Goal: Check status: Check status

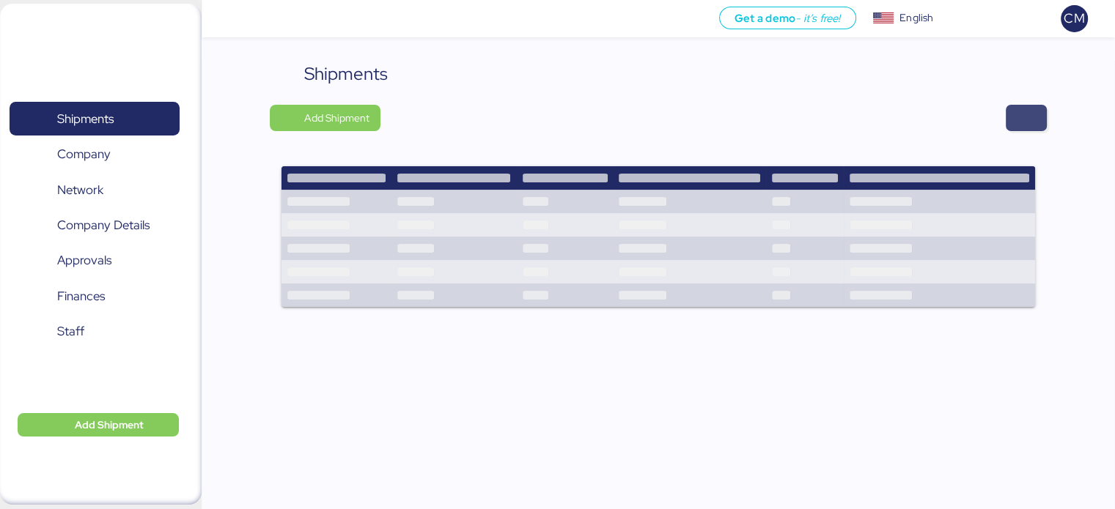
click at [1020, 111] on span "button" at bounding box center [1026, 118] width 18 height 21
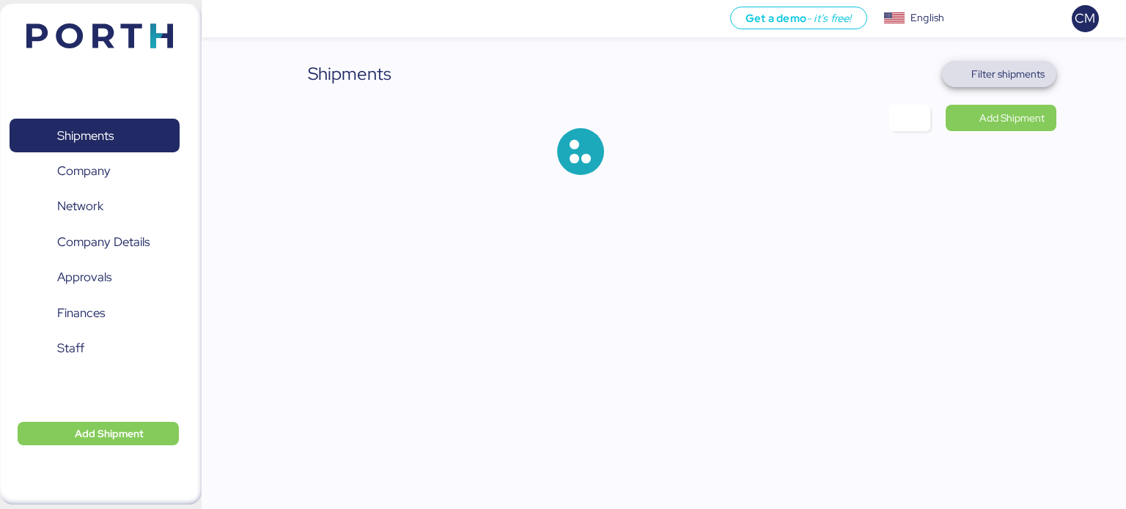
click at [998, 73] on span "Filter shipments" at bounding box center [1007, 74] width 73 height 18
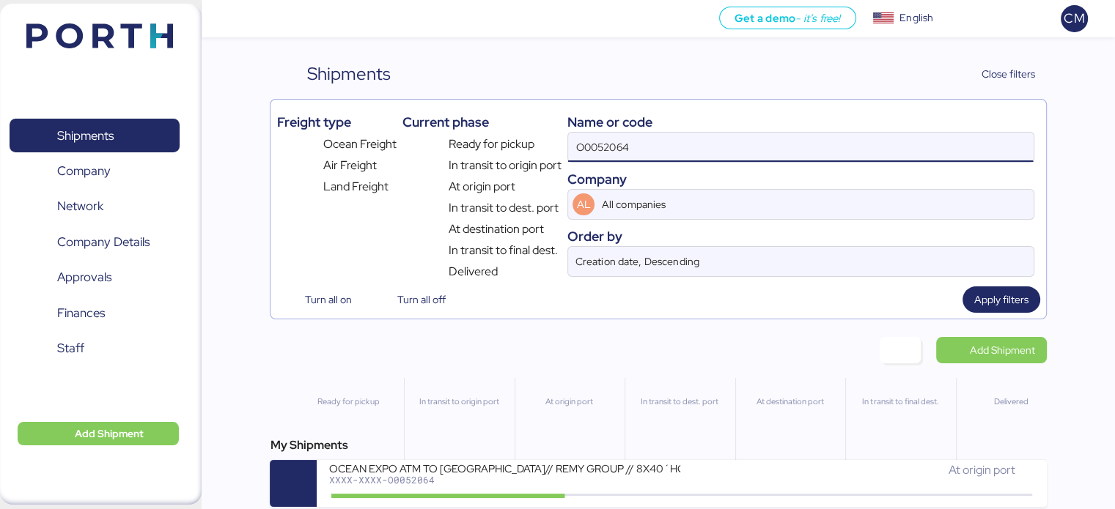
click at [652, 135] on input "O0052064" at bounding box center [800, 147] width 465 height 29
click at [652, 137] on input "O0052064" at bounding box center [800, 147] width 465 height 29
click at [629, 161] on input "O0052064" at bounding box center [800, 147] width 465 height 29
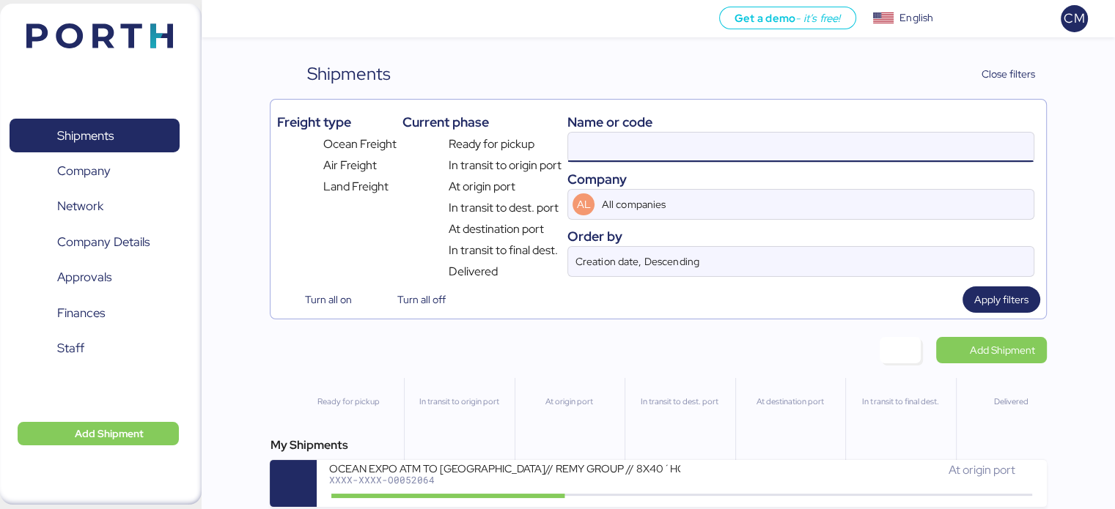
paste input "O0051988"
type input "O0051988"
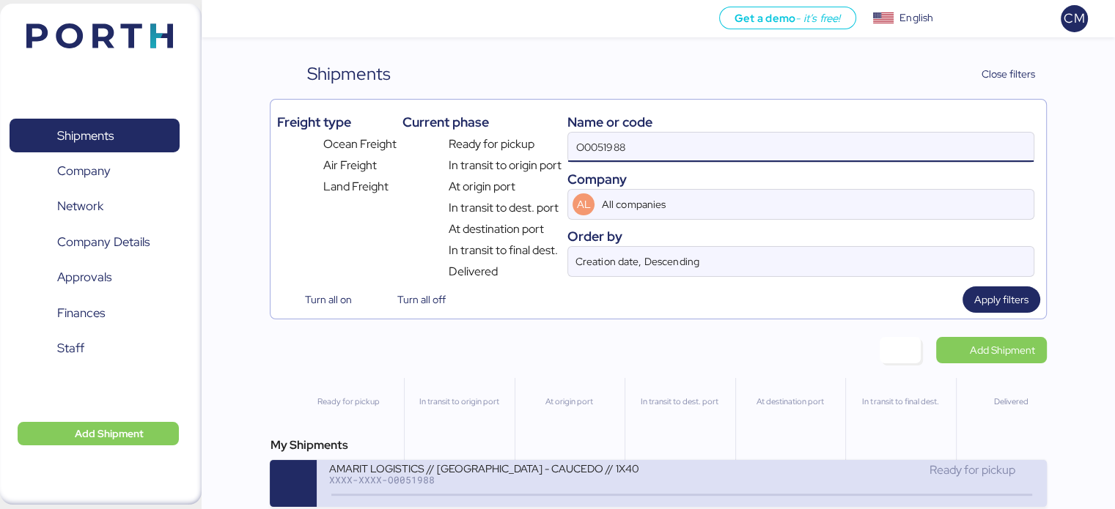
click at [631, 463] on div "AMARIT LOGISTICS // [GEOGRAPHIC_DATA] - CAUCEDO // 1X40" at bounding box center [504, 468] width 352 height 12
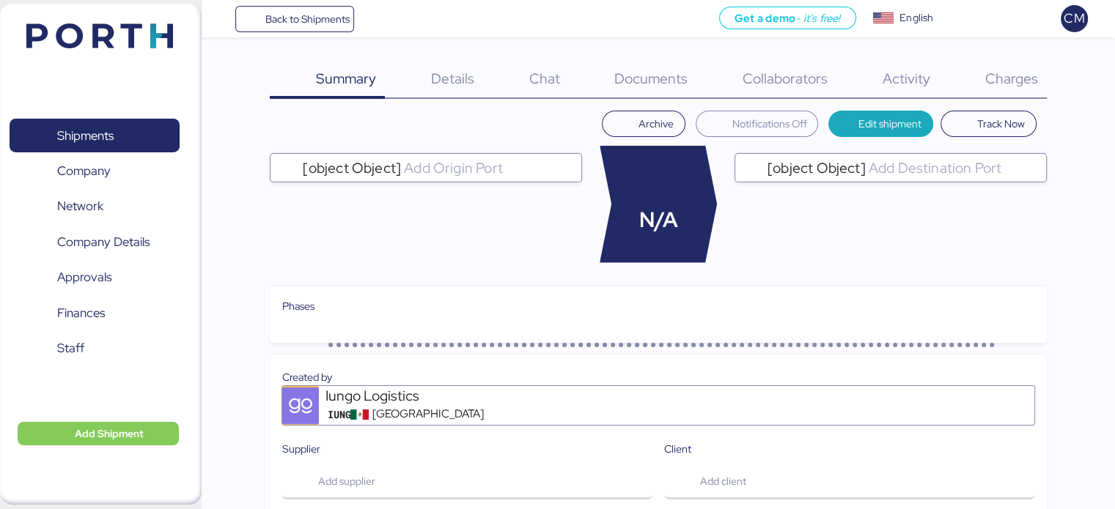
click at [1036, 85] on span "Charges" at bounding box center [1010, 78] width 53 height 19
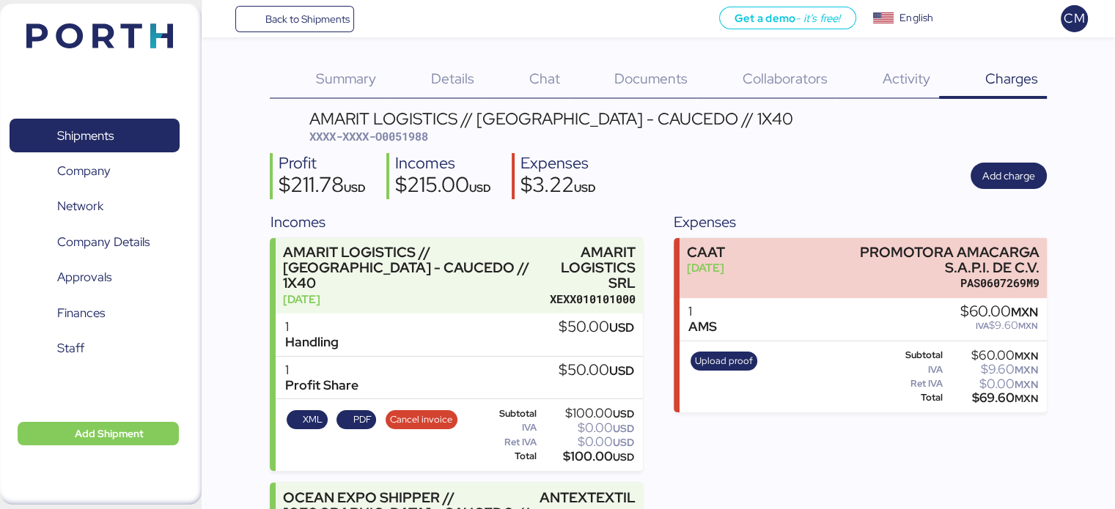
click at [450, 80] on span "Details" at bounding box center [452, 78] width 43 height 19
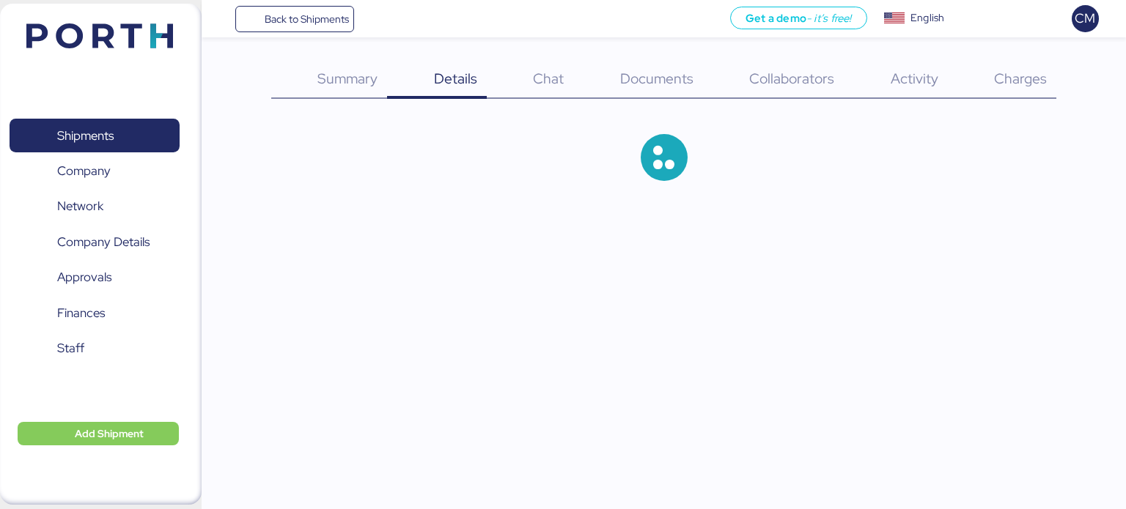
click at [1005, 87] on div "Charges 0" at bounding box center [1002, 80] width 109 height 38
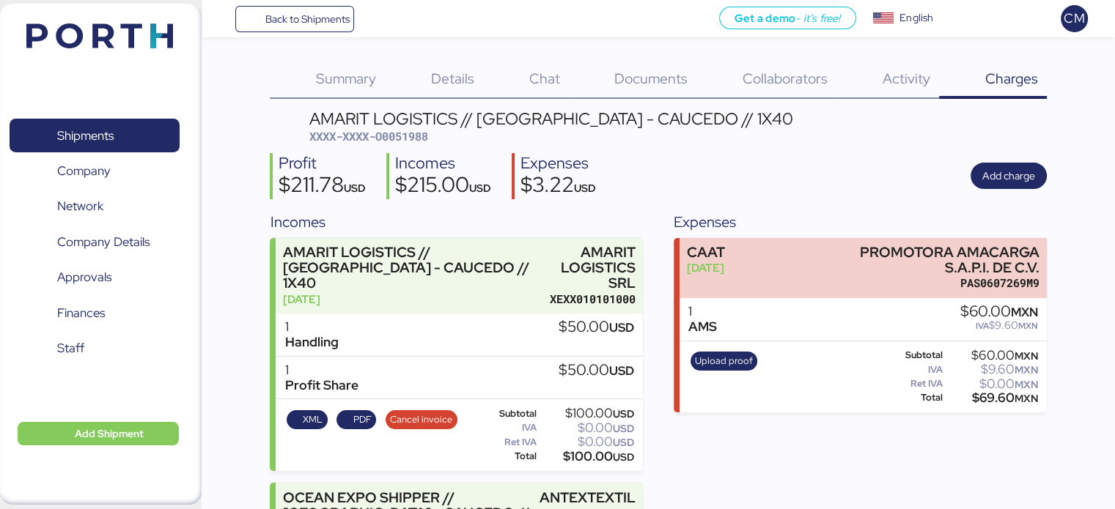
click at [449, 82] on span "Details" at bounding box center [452, 78] width 43 height 19
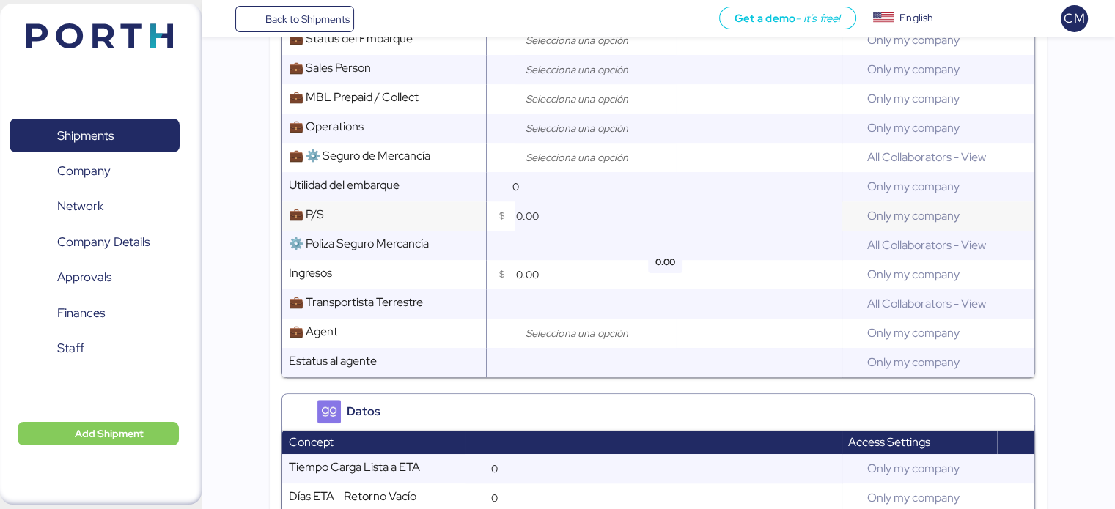
scroll to position [666, 0]
